Goal: Information Seeking & Learning: Learn about a topic

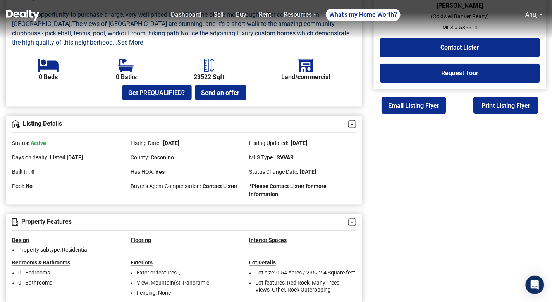
scroll to position [289, 0]
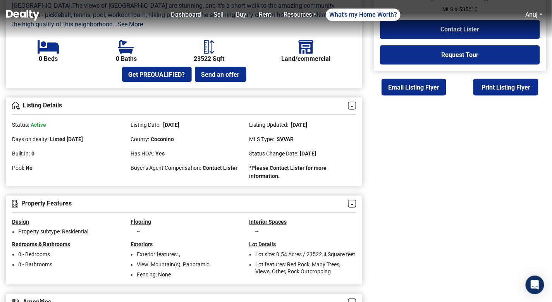
click at [318, 143] on div "Status Change Date: March 18, 2024" at bounding box center [302, 150] width 107 height 14
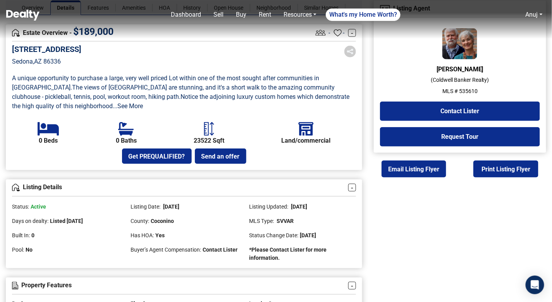
scroll to position [296, 0]
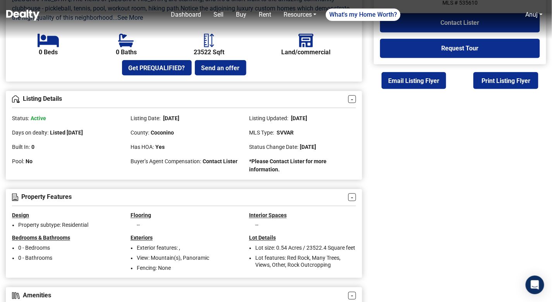
click at [295, 212] on h5 "Interior Spaces" at bounding box center [302, 215] width 107 height 7
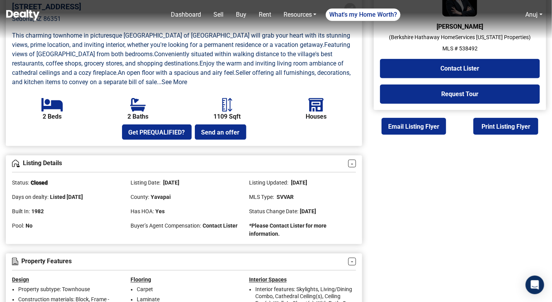
scroll to position [258, 0]
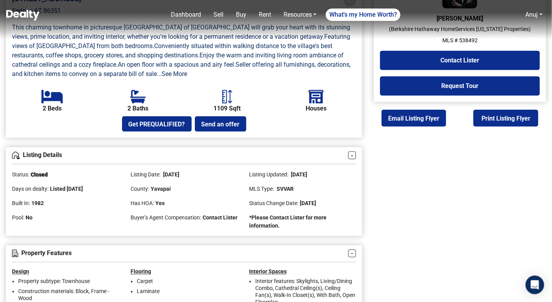
click at [280, 126] on div "Get PREQUALIFIED? Send an offer" at bounding box center [184, 123] width 344 height 15
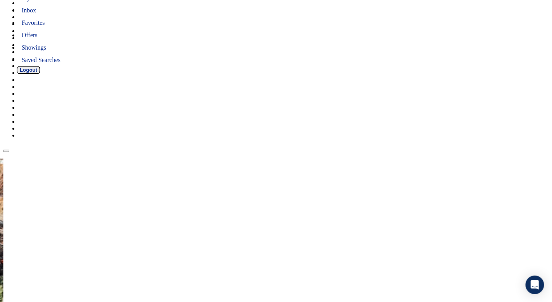
scroll to position [213, 0]
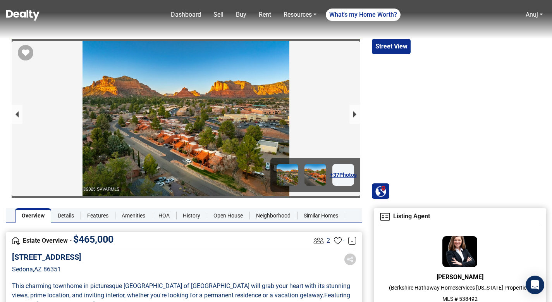
scroll to position [170, 0]
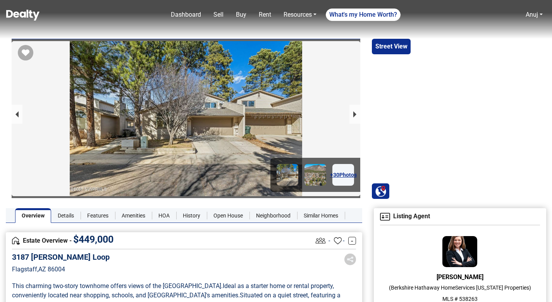
scroll to position [213, 0]
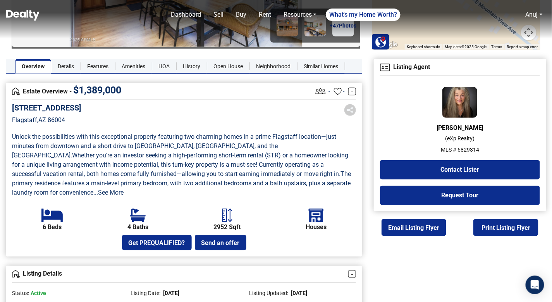
scroll to position [120, 0]
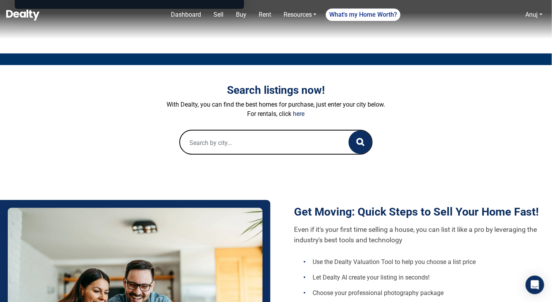
scroll to position [214, 0]
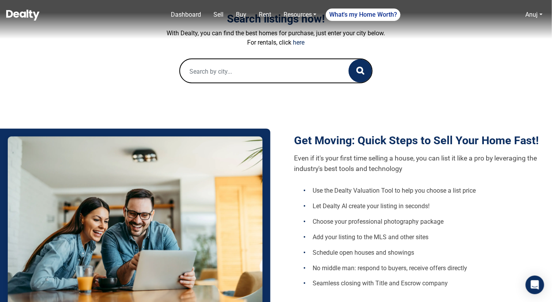
click at [228, 81] on input "text" at bounding box center [256, 71] width 153 height 25
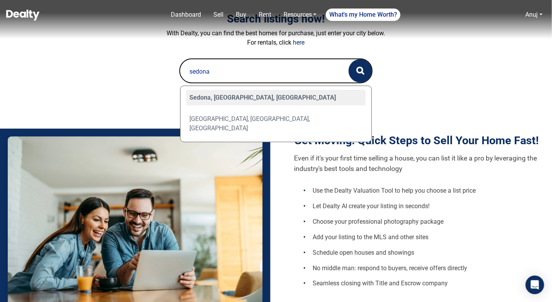
click at [207, 96] on div "Sedona, AZ, USA" at bounding box center [276, 97] width 180 height 15
type input "Sedona, AZ, USA"
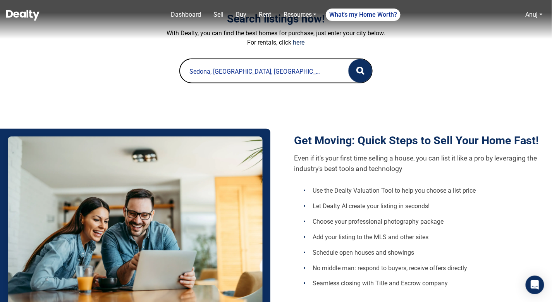
click at [355, 66] on button "button" at bounding box center [359, 70] width 23 height 23
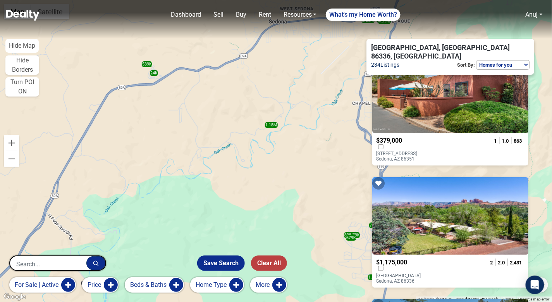
scroll to position [43, 0]
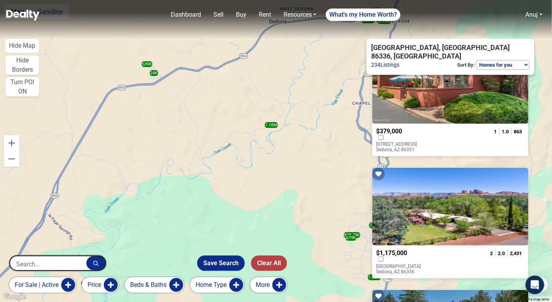
click at [415, 141] on p "165 Verde Valley School Road, 37 37 Sedona, AZ 86351" at bounding box center [407, 146] width 62 height 11
click at [413, 263] on p "18 DISNEY Lane Sedona, AZ 86336" at bounding box center [407, 268] width 62 height 11
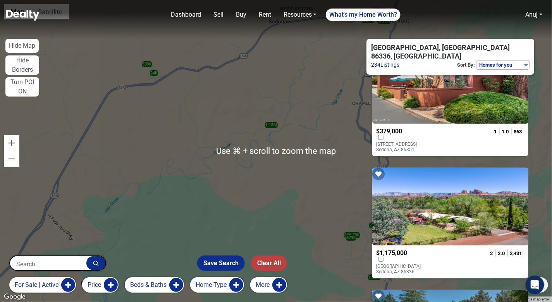
scroll to position [0, 0]
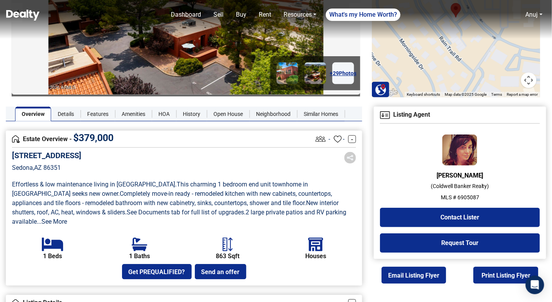
scroll to position [43, 0]
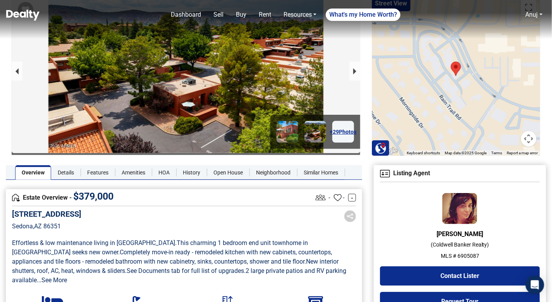
click at [35, 19] on img at bounding box center [22, 15] width 33 height 11
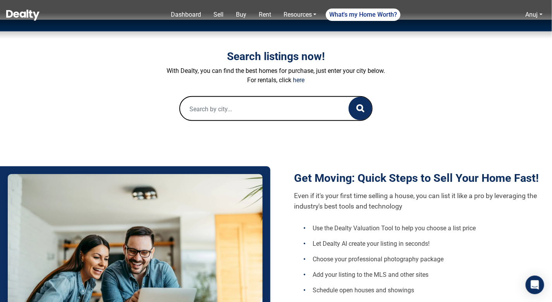
scroll to position [127, 0]
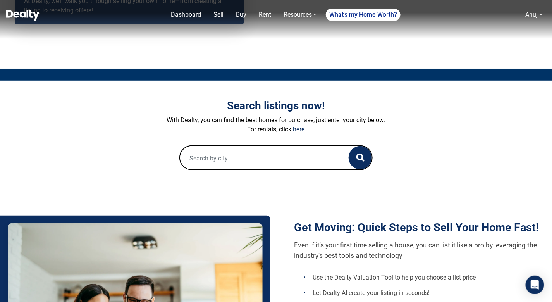
click at [234, 162] on input "text" at bounding box center [256, 158] width 153 height 25
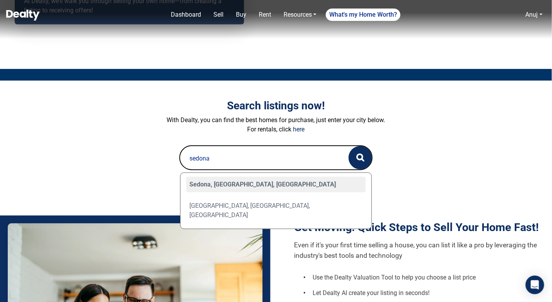
click at [204, 186] on div "Sedona, AZ, USA" at bounding box center [276, 184] width 180 height 15
type input "Sedona, AZ, USA"
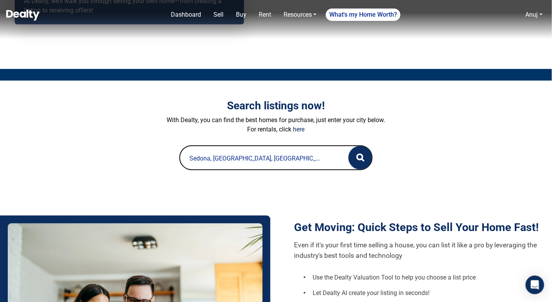
click at [350, 156] on button "button" at bounding box center [359, 157] width 23 height 23
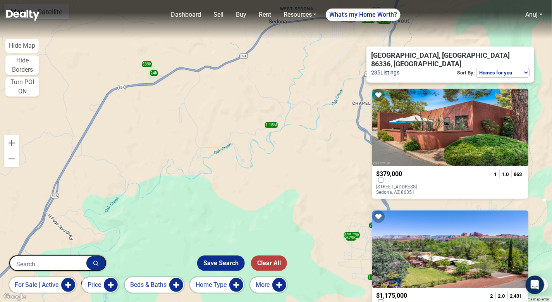
click at [403, 166] on div "$379,000 165 Verde Valley School Road, 37 37 Sedona, AZ 86351 1 1.0 863" at bounding box center [450, 182] width 156 height 33
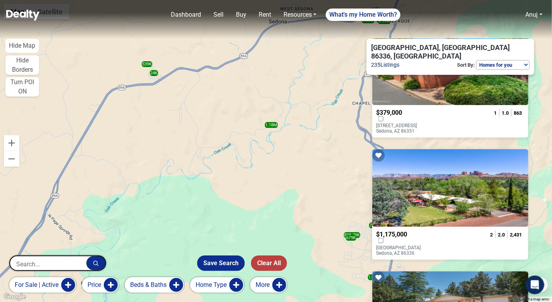
click at [407, 230] on span "$1,175,000" at bounding box center [391, 233] width 31 height 7
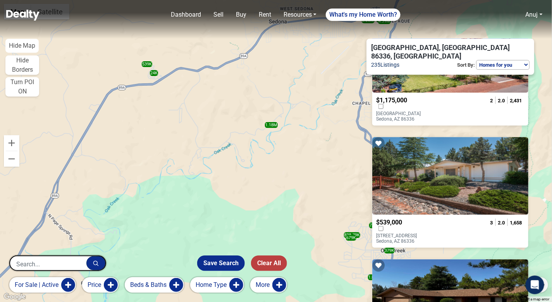
click at [402, 218] on span "$539,000" at bounding box center [389, 221] width 26 height 7
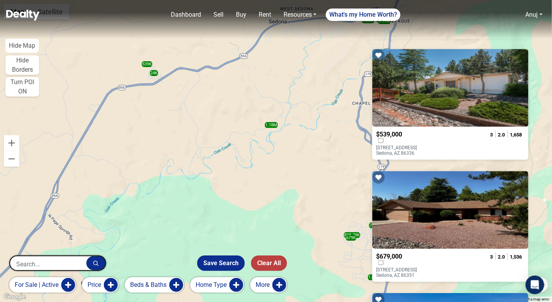
scroll to position [308, 0]
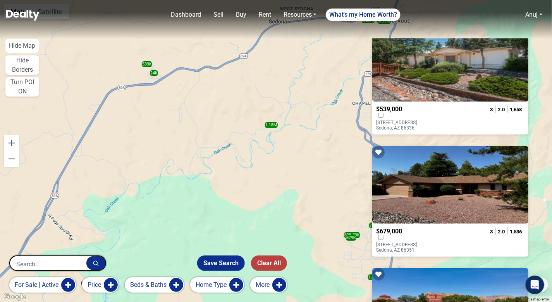
click at [402, 227] on span "$679,000" at bounding box center [389, 230] width 26 height 7
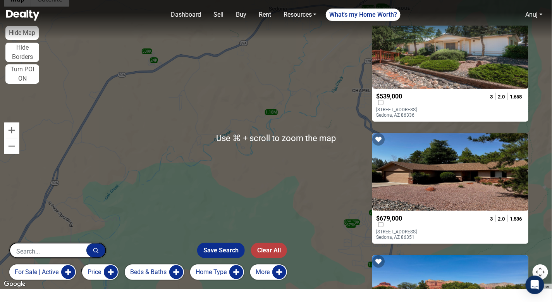
scroll to position [14, 0]
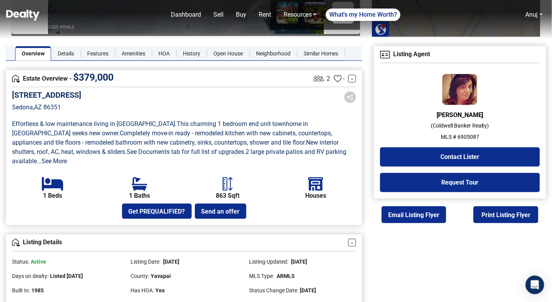
scroll to position [192, 0]
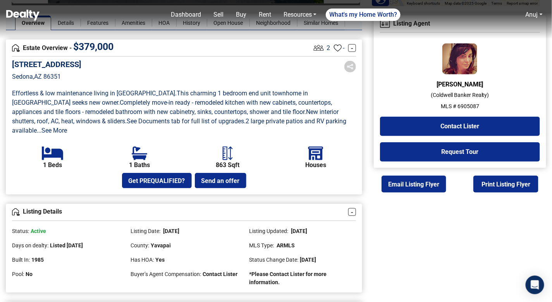
drag, startPoint x: 52, startPoint y: 235, endPoint x: 103, endPoint y: 235, distance: 50.7
click at [103, 235] on div "Days on dealty: Listed [DATE]" at bounding box center [65, 242] width 107 height 14
drag, startPoint x: 291, startPoint y: 220, endPoint x: 319, endPoint y: 220, distance: 28.3
click at [307, 228] on span "[DATE]" at bounding box center [298, 231] width 17 height 6
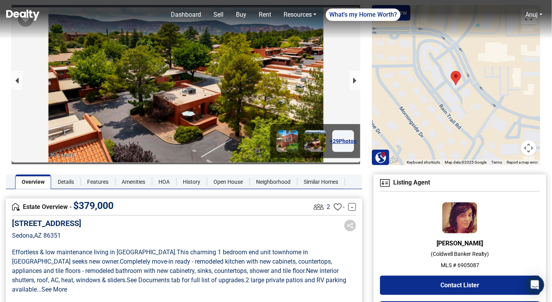
scroll to position [15, 0]
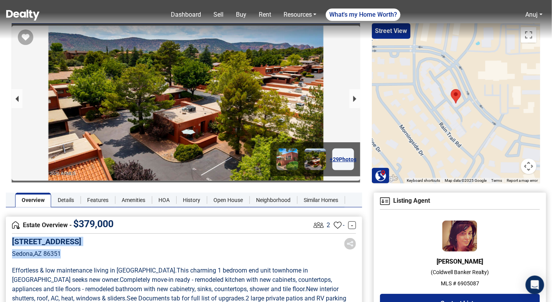
drag, startPoint x: 13, startPoint y: 240, endPoint x: 80, endPoint y: 248, distance: 67.5
click at [81, 249] on div "[STREET_ADDRESS]" at bounding box center [46, 253] width 69 height 33
copy div "165 Verde Valley School Road, 37 Sedona , AZ 86351"
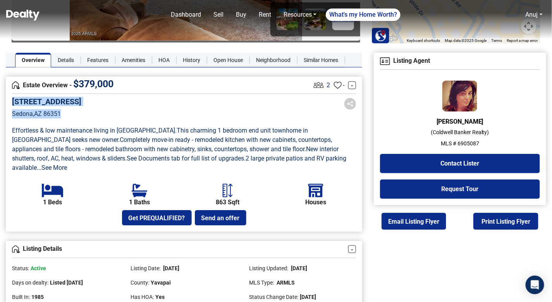
scroll to position [190, 0]
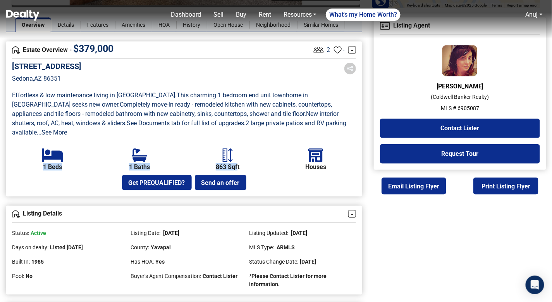
drag, startPoint x: 40, startPoint y: 157, endPoint x: 237, endPoint y: 158, distance: 197.0
click at [238, 157] on ul "1 Beds 1 Baths 863 Sqft Houses" at bounding box center [184, 159] width 344 height 23
click at [237, 163] on b "863 Sqft" at bounding box center [228, 166] width 24 height 7
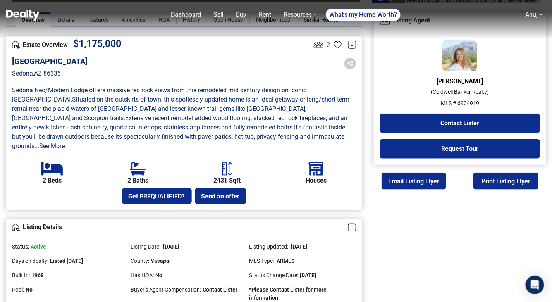
scroll to position [235, 0]
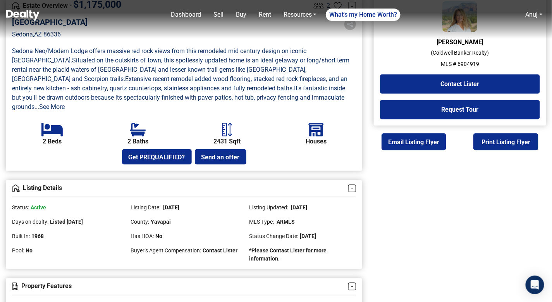
drag, startPoint x: 61, startPoint y: 211, endPoint x: 111, endPoint y: 211, distance: 49.9
click at [113, 211] on div "Days on dealty: Listed [DATE]" at bounding box center [65, 218] width 107 height 14
drag, startPoint x: 288, startPoint y: 196, endPoint x: 341, endPoint y: 195, distance: 53.4
click at [343, 197] on div "Listing Updated: [DATE]" at bounding box center [302, 204] width 107 height 14
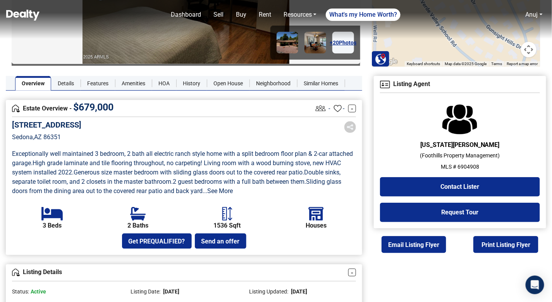
scroll to position [159, 0]
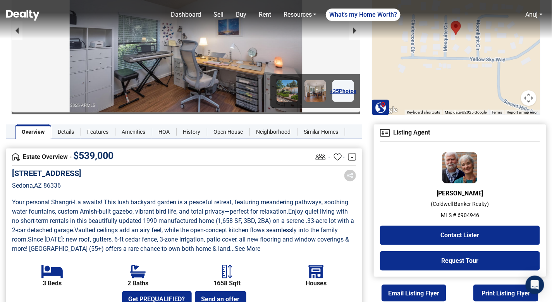
scroll to position [175, 0]
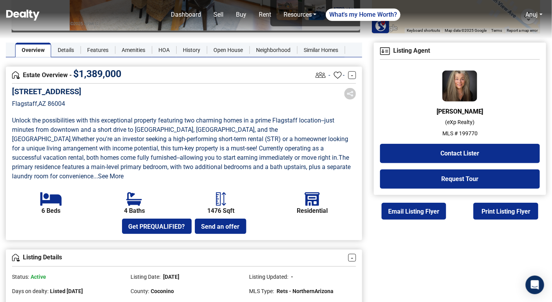
scroll to position [133, 0]
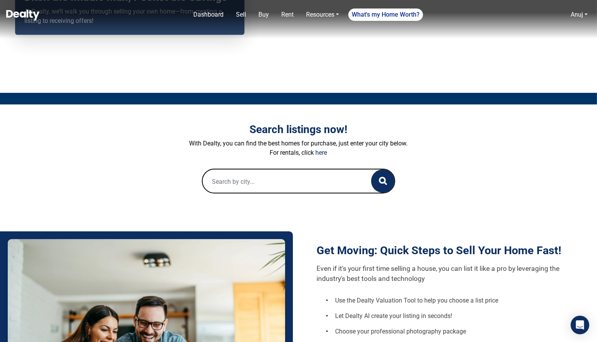
scroll to position [216, 0]
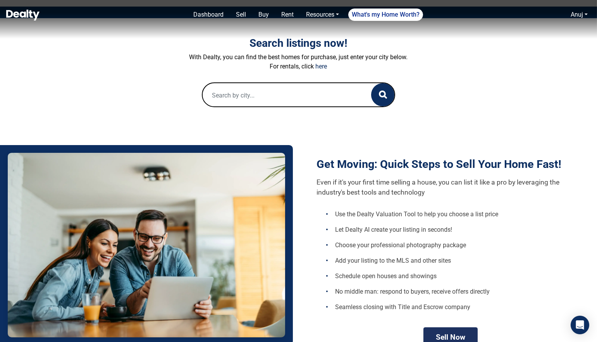
click at [259, 99] on input "text" at bounding box center [278, 95] width 153 height 25
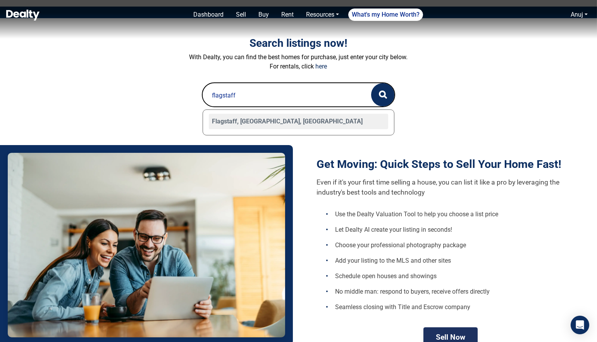
click at [231, 121] on div "Flagstaff, [GEOGRAPHIC_DATA], [GEOGRAPHIC_DATA]" at bounding box center [299, 121] width 180 height 15
type input "Flagstaff, [GEOGRAPHIC_DATA], [GEOGRAPHIC_DATA]"
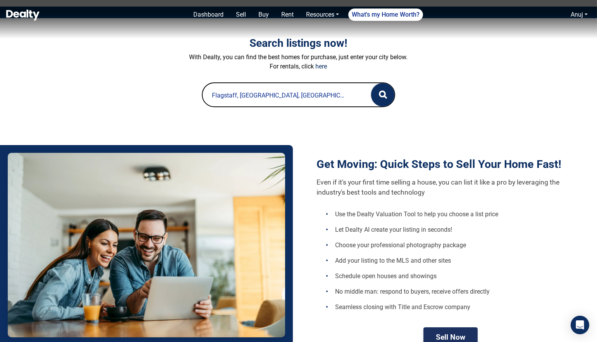
click at [384, 93] on circle "button" at bounding box center [381, 93] width 5 height 5
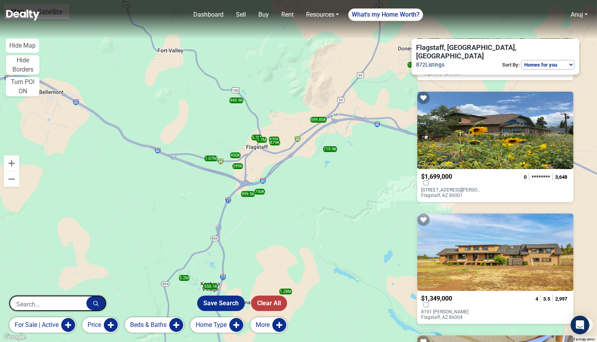
scroll to position [187, 0]
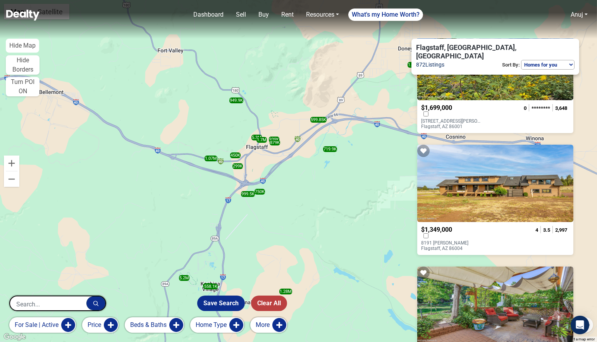
click at [465, 118] on p "309 N Humphreys Street Flagstaff, AZ 86001" at bounding box center [452, 123] width 62 height 11
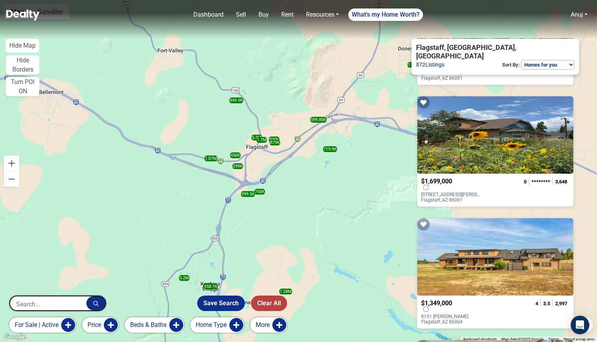
scroll to position [86, 0]
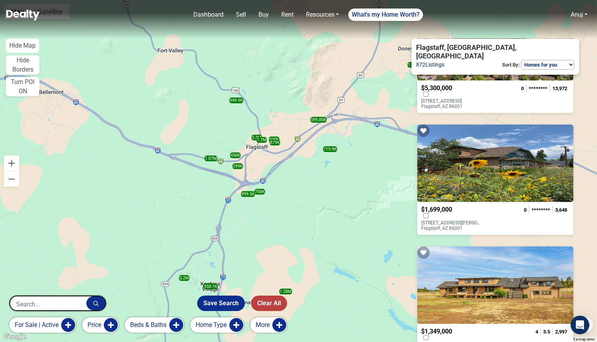
click at [462, 92] on div at bounding box center [454, 95] width 67 height 7
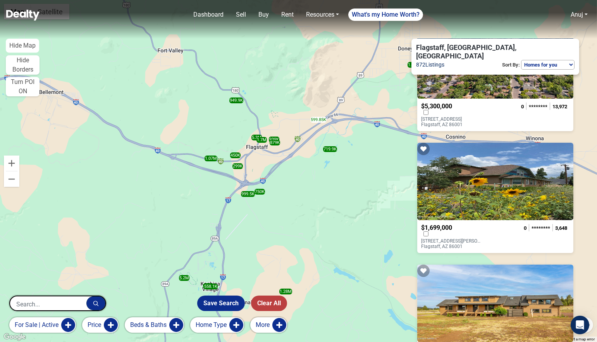
scroll to position [0, 0]
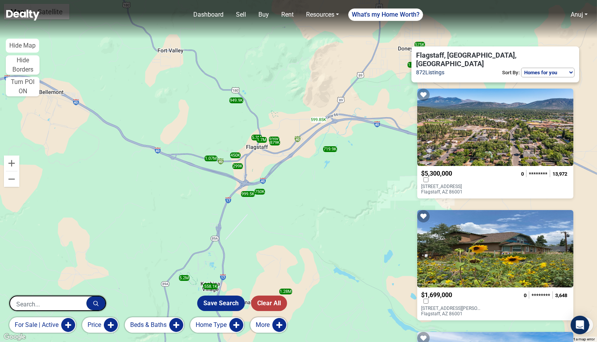
click at [452, 170] on span "$5,300,000" at bounding box center [436, 173] width 31 height 7
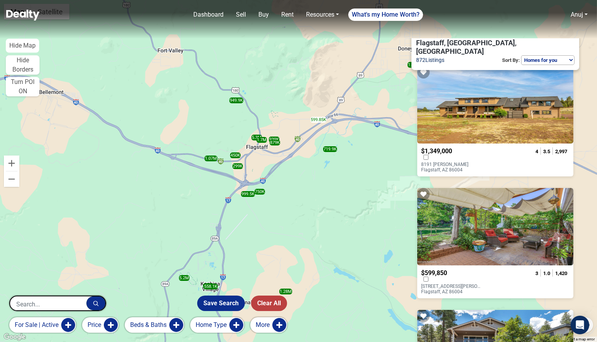
scroll to position [281, 0]
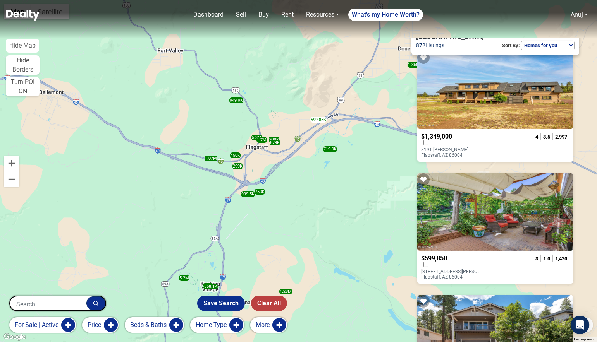
click at [463, 147] on p "8191 June Lane Flagstaff, AZ 86004" at bounding box center [452, 152] width 62 height 11
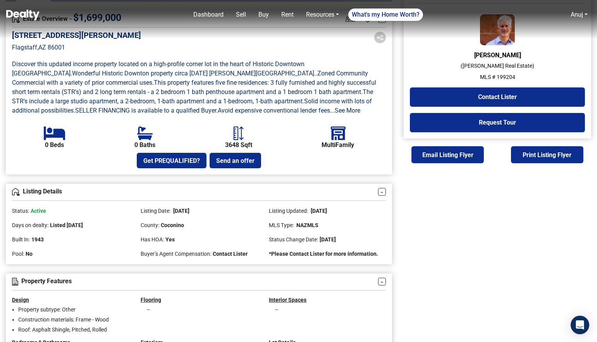
scroll to position [170, 0]
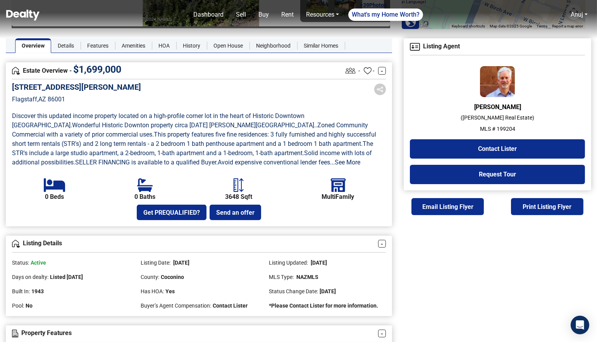
click at [357, 148] on p "Discover this updated income property located on a high-profile corner lot in t…" at bounding box center [199, 139] width 374 height 56
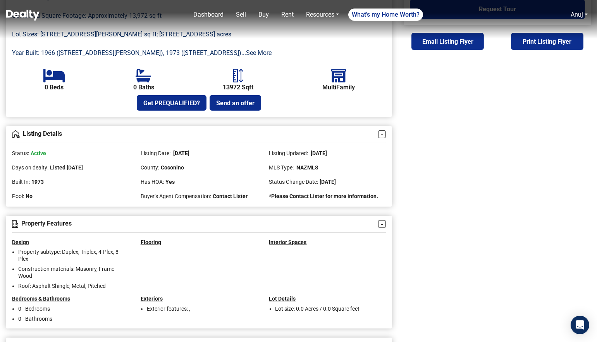
scroll to position [314, 0]
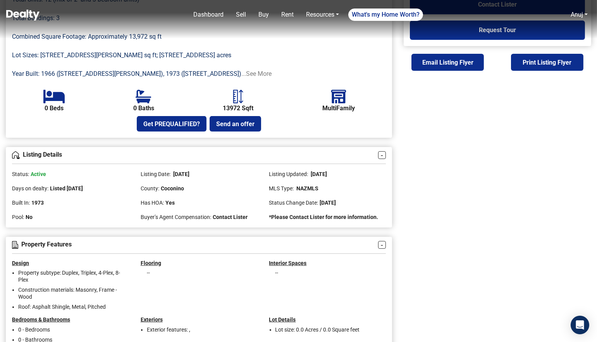
click at [241, 77] on link "...See More" at bounding box center [256, 73] width 30 height 7
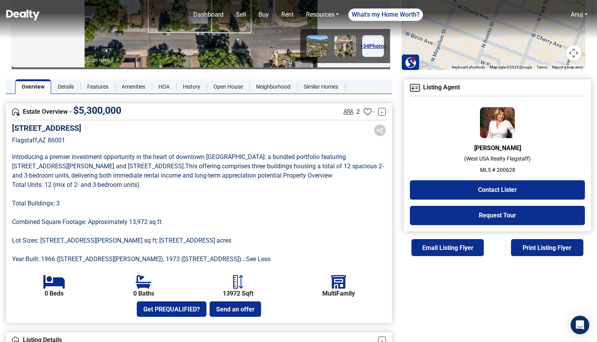
scroll to position [74, 0]
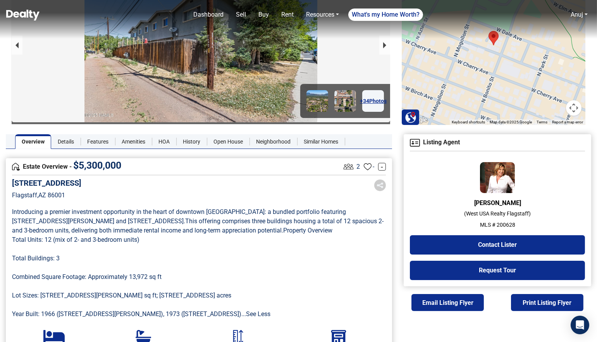
click at [293, 199] on div "315 N Bonito Street Flagstaff , AZ 86001" at bounding box center [199, 194] width 374 height 33
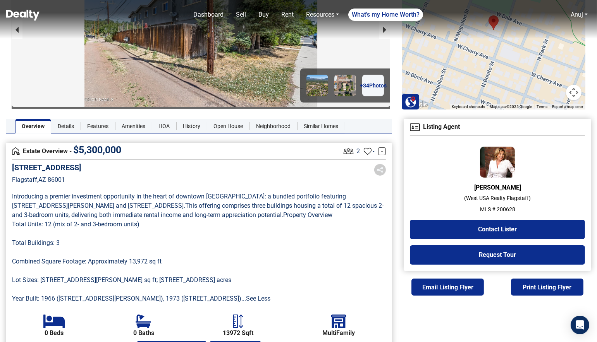
scroll to position [98, 0]
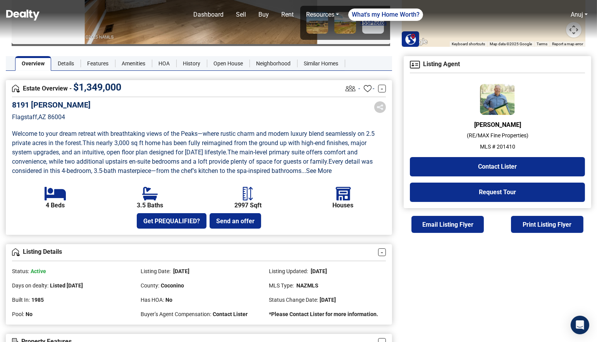
scroll to position [152, 0]
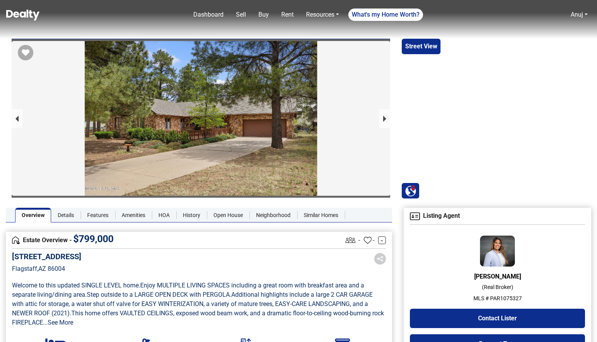
scroll to position [197, 0]
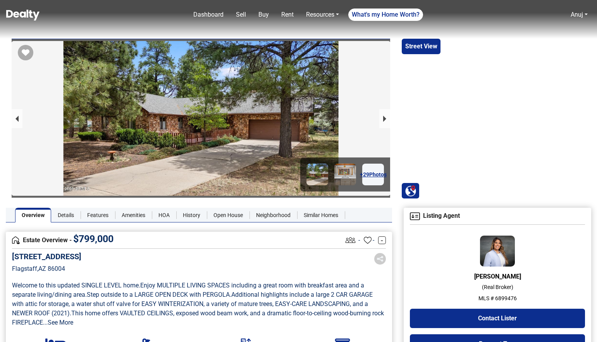
scroll to position [91, 0]
